Goal: Navigation & Orientation: Understand site structure

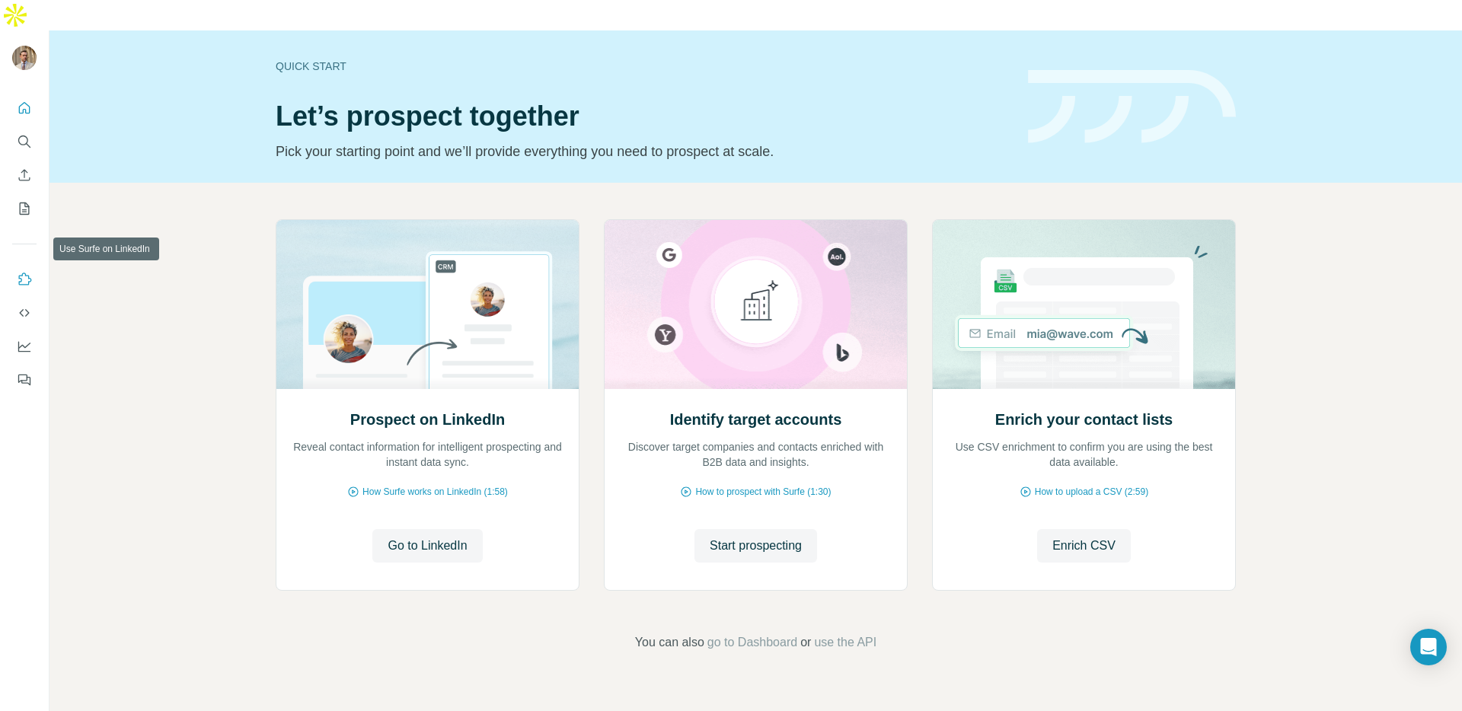
click at [17, 272] on icon "Use Surfe on LinkedIn" at bounding box center [24, 279] width 15 height 15
click at [34, 266] on button "Use Surfe on LinkedIn" at bounding box center [24, 279] width 24 height 27
